Goal: Find specific page/section: Find specific page/section

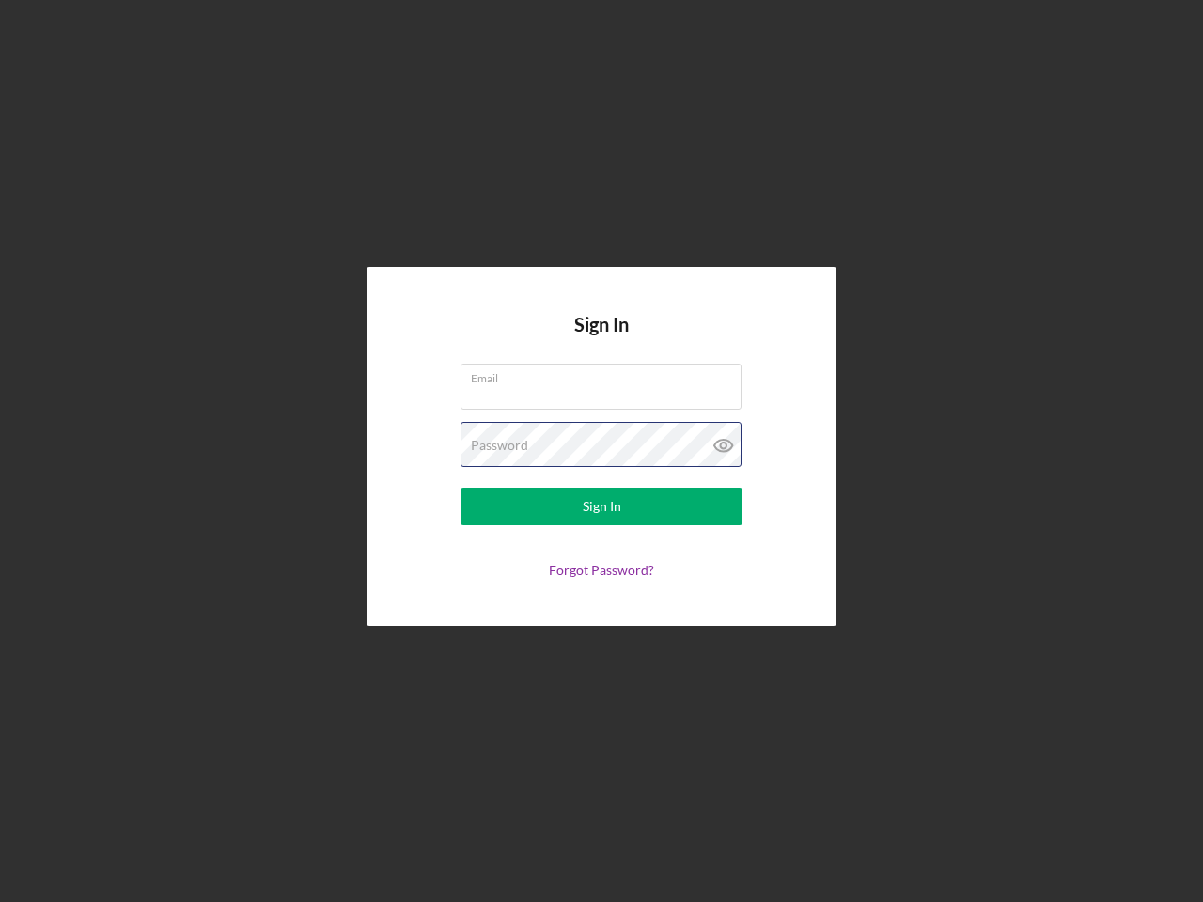
click at [601, 451] on div "Password" at bounding box center [601, 445] width 282 height 47
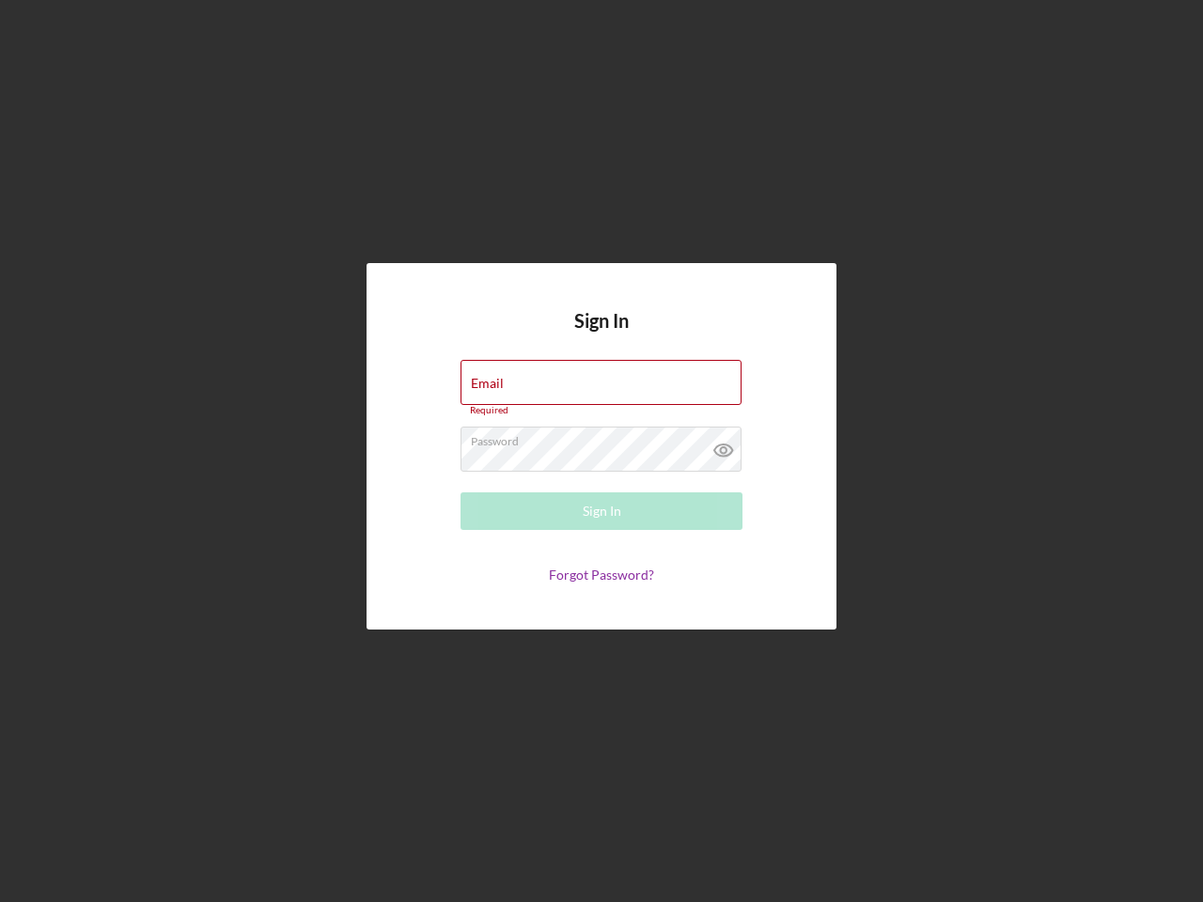
click at [724, 445] on icon at bounding box center [723, 450] width 47 height 47
